Goal: Task Accomplishment & Management: Complete application form

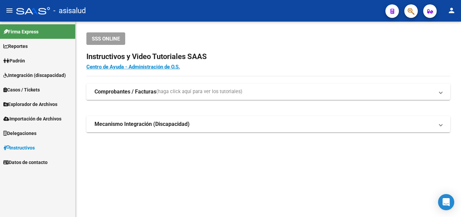
click at [22, 60] on span "Padrón" at bounding box center [14, 60] width 22 height 7
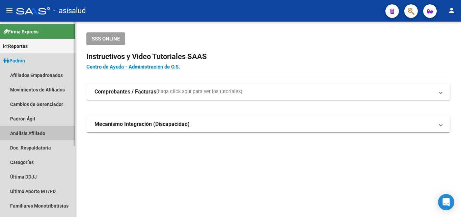
click at [21, 133] on link "Análisis Afiliado" at bounding box center [37, 133] width 75 height 15
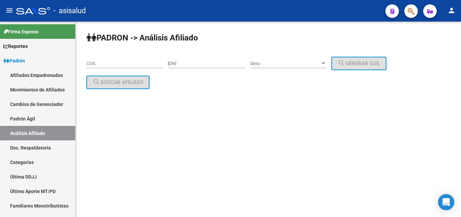
click at [88, 62] on input "CUIL" at bounding box center [124, 64] width 76 height 6
paste input "20-24389645-3"
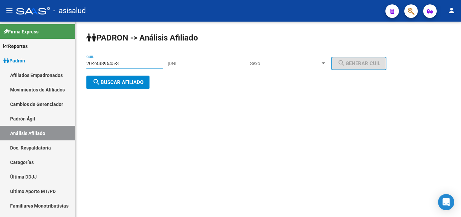
type input "20-24389645-3"
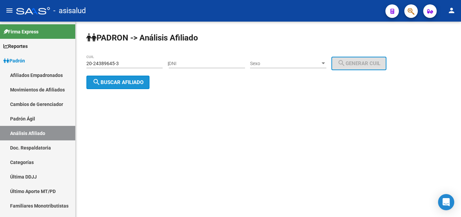
click at [118, 83] on span "search Buscar afiliado" at bounding box center [117, 82] width 51 height 6
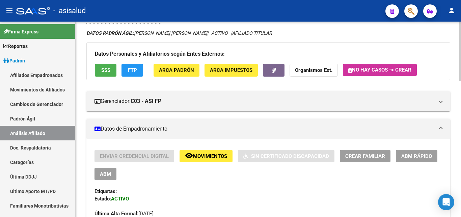
scroll to position [69, 0]
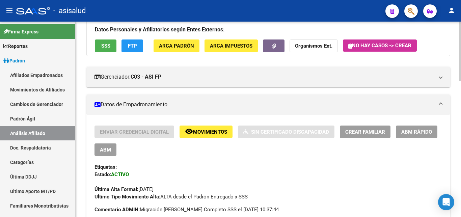
click at [361, 130] on span "Crear Familiar" at bounding box center [365, 132] width 40 height 6
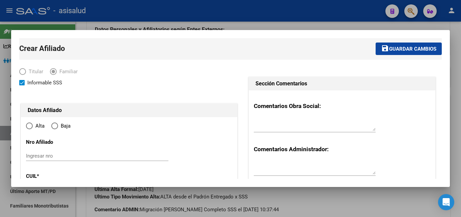
type input "[PERSON_NAME]"
type input "1759"
type input "MONSE?OR LOPEZ"
type input "5915"
radio input "true"
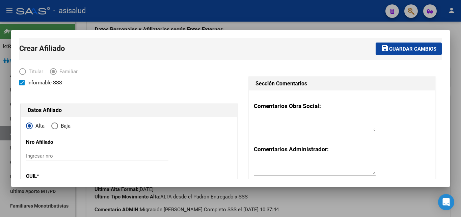
type input "30-71456826-0"
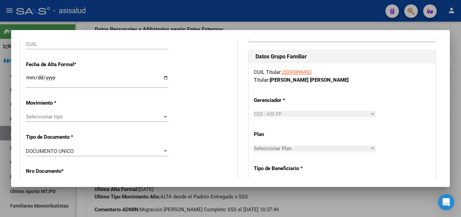
scroll to position [73, 0]
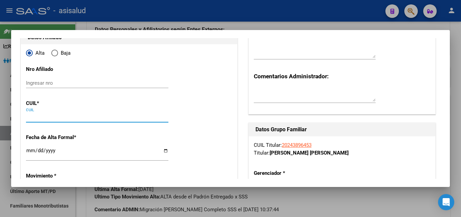
click at [30, 117] on input "CUIL" at bounding box center [97, 117] width 142 height 6
paste input "27-45315349-0"
type input "27-45315349-0"
type input "45315349"
type input "SANDOVAL MICAELA BELEN"
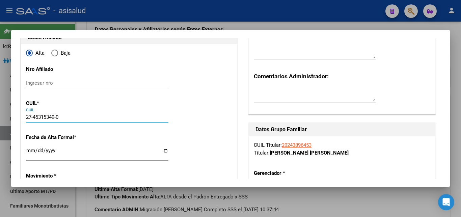
type input "2003-10-02"
type input "[PERSON_NAME]"
type input "LOPEZ MAY"
type input "5915"
type input "27-45315349-0"
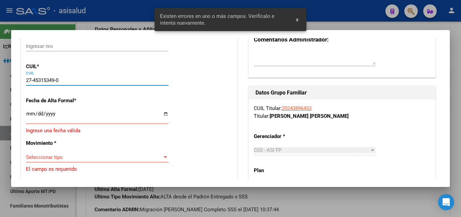
scroll to position [146, 0]
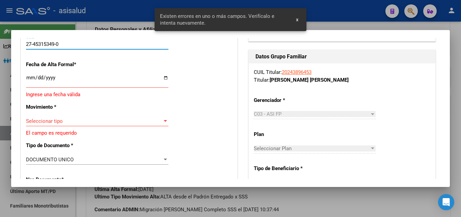
click at [27, 79] on input "Ingresar fecha" at bounding box center [97, 80] width 142 height 11
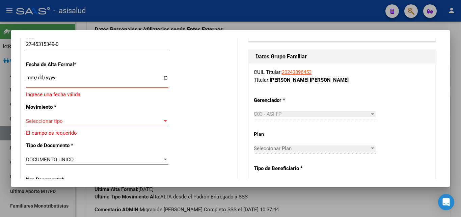
type input "2025-08-13"
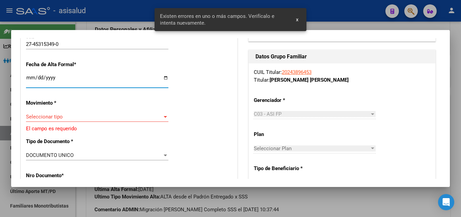
click at [163, 114] on div at bounding box center [165, 116] width 6 height 5
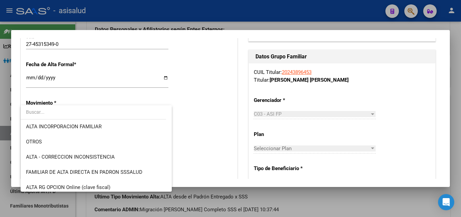
scroll to position [109, 0]
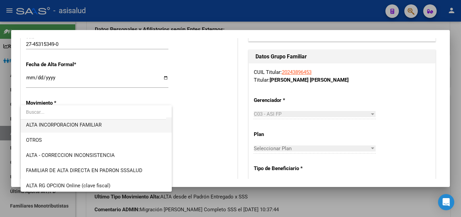
click at [87, 121] on span "ALTA INCORPORACION FAMILIAR" at bounding box center [96, 124] width 140 height 15
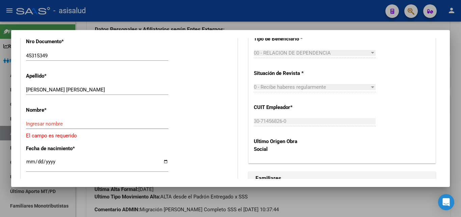
scroll to position [292, 0]
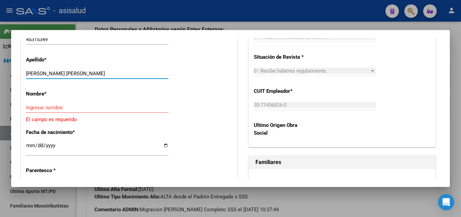
drag, startPoint x: 53, startPoint y: 68, endPoint x: 91, endPoint y: 69, distance: 37.8
click at [91, 71] on input "SANDOVAL MICAELA BELEN" at bounding box center [97, 74] width 142 height 6
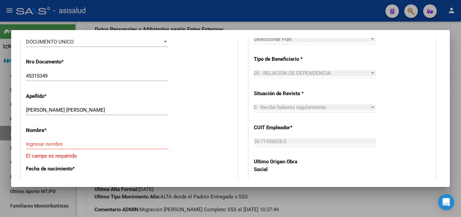
click at [71, 121] on div "Nombre * Ingresar nombre El campo es requerido" at bounding box center [129, 140] width 206 height 38
drag, startPoint x: 54, startPoint y: 105, endPoint x: 91, endPoint y: 105, distance: 37.1
click at [91, 107] on input "SANDOVAL MICAELA BELEN" at bounding box center [97, 110] width 142 height 6
type input "SANDOVAL"
click at [29, 141] on input "Ingresar nombre" at bounding box center [97, 144] width 142 height 6
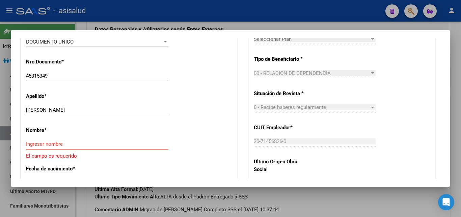
paste input "MICAELA BELEN"
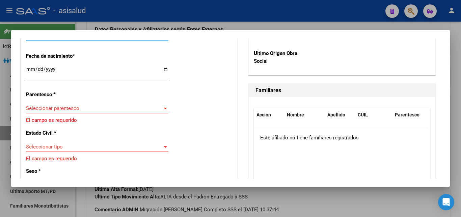
scroll to position [364, 0]
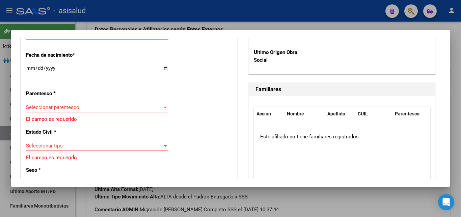
type input "MICAELA BELEN"
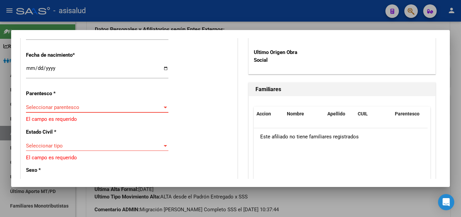
click at [165, 107] on div at bounding box center [165, 108] width 3 height 2
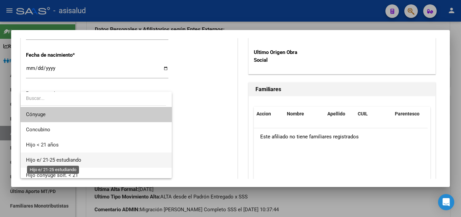
click at [54, 160] on span "Hijo e/ 21-25 estudiando" at bounding box center [53, 160] width 55 height 6
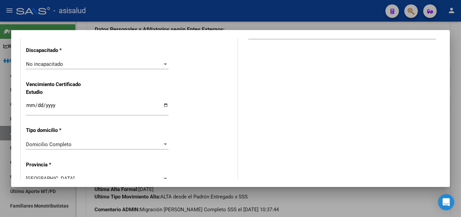
scroll to position [547, 0]
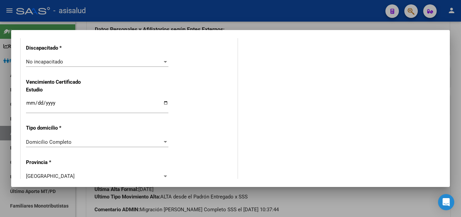
click at [28, 100] on input "Ingresar fecha" at bounding box center [97, 105] width 142 height 11
type input "2025-12-31"
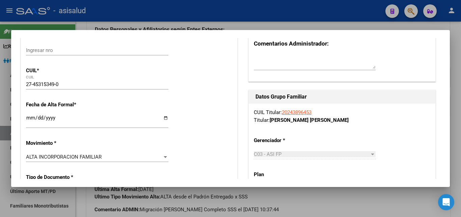
scroll to position [0, 0]
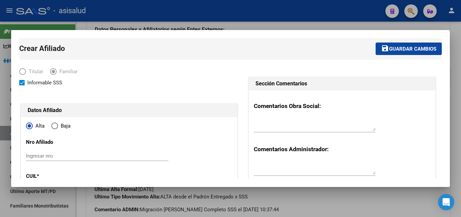
click at [400, 46] on span "save Guardar cambios" at bounding box center [408, 49] width 55 height 6
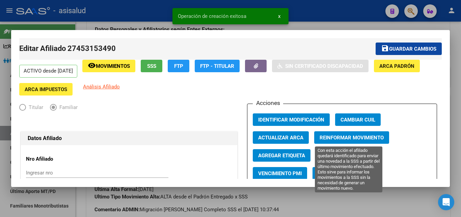
click at [345, 136] on span "Reinformar Movimiento" at bounding box center [352, 138] width 64 height 6
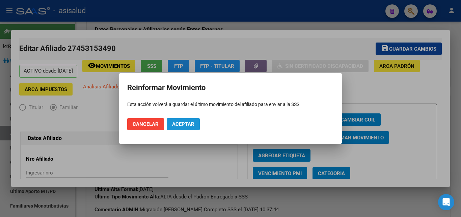
click at [184, 124] on span "Aceptar" at bounding box center [183, 124] width 22 height 6
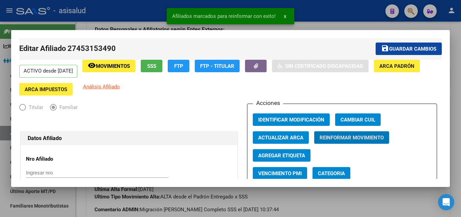
click at [284, 17] on span "x" at bounding box center [285, 16] width 2 height 6
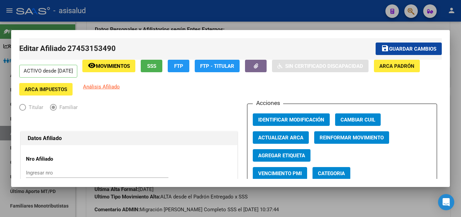
click at [457, 111] on div at bounding box center [230, 108] width 461 height 217
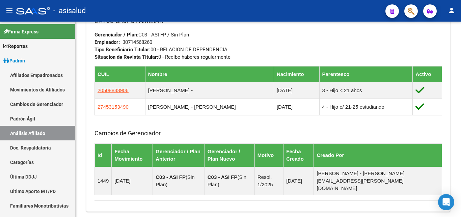
scroll to position [379, 0]
